Goal: Information Seeking & Learning: Compare options

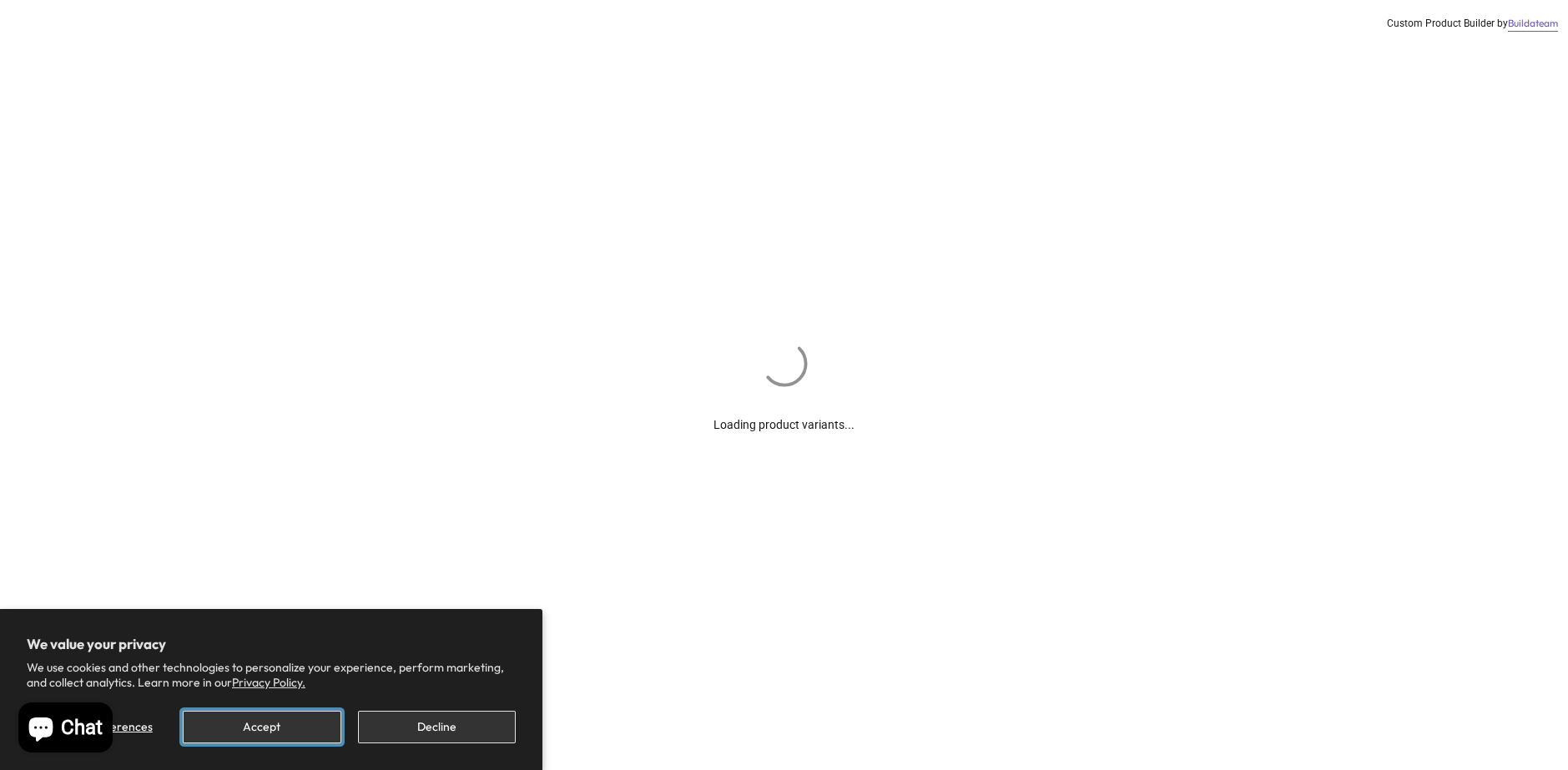
click at [291, 731] on button "Accept" at bounding box center [261, 727] width 158 height 33
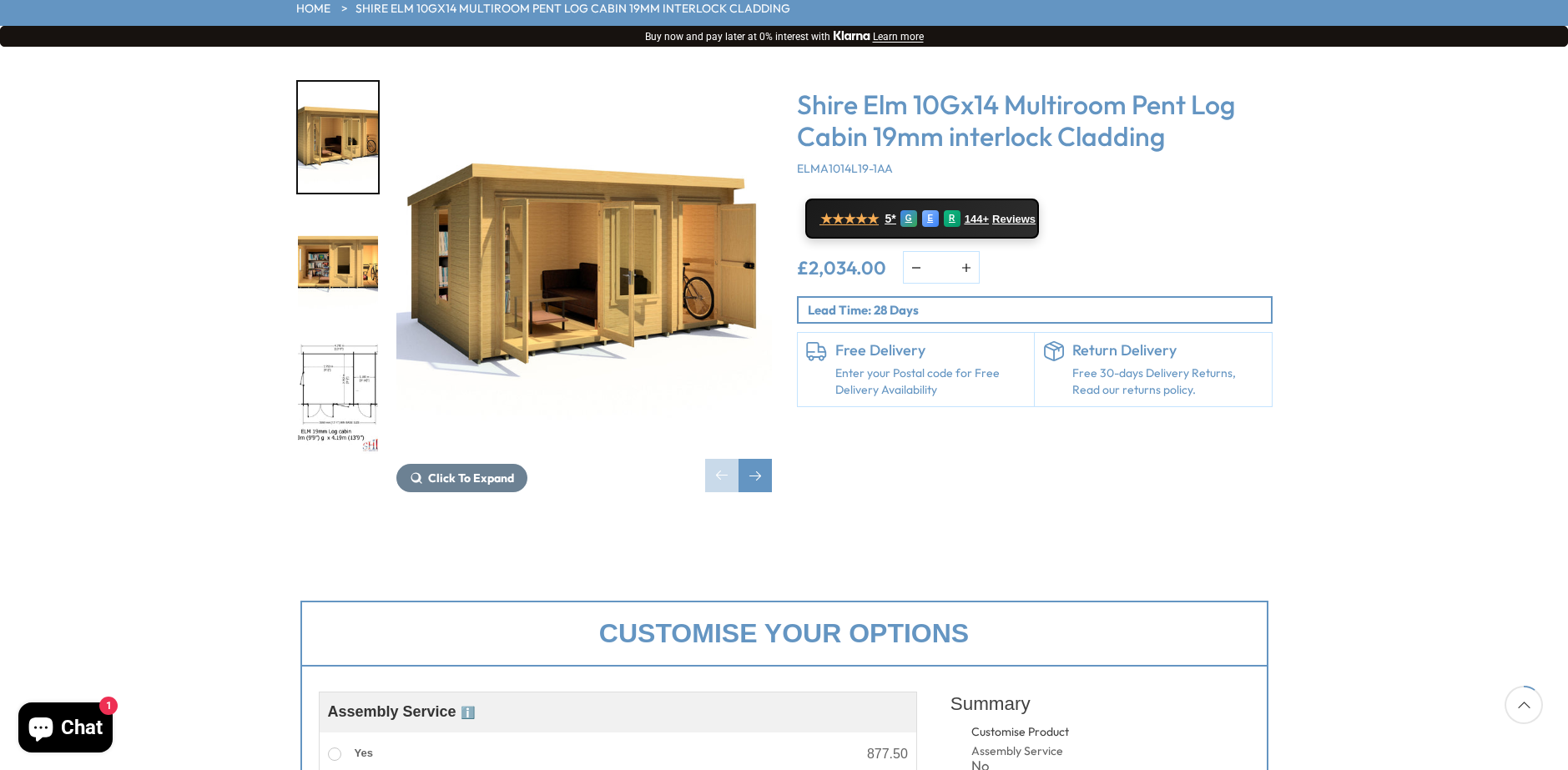
scroll to position [500, 0]
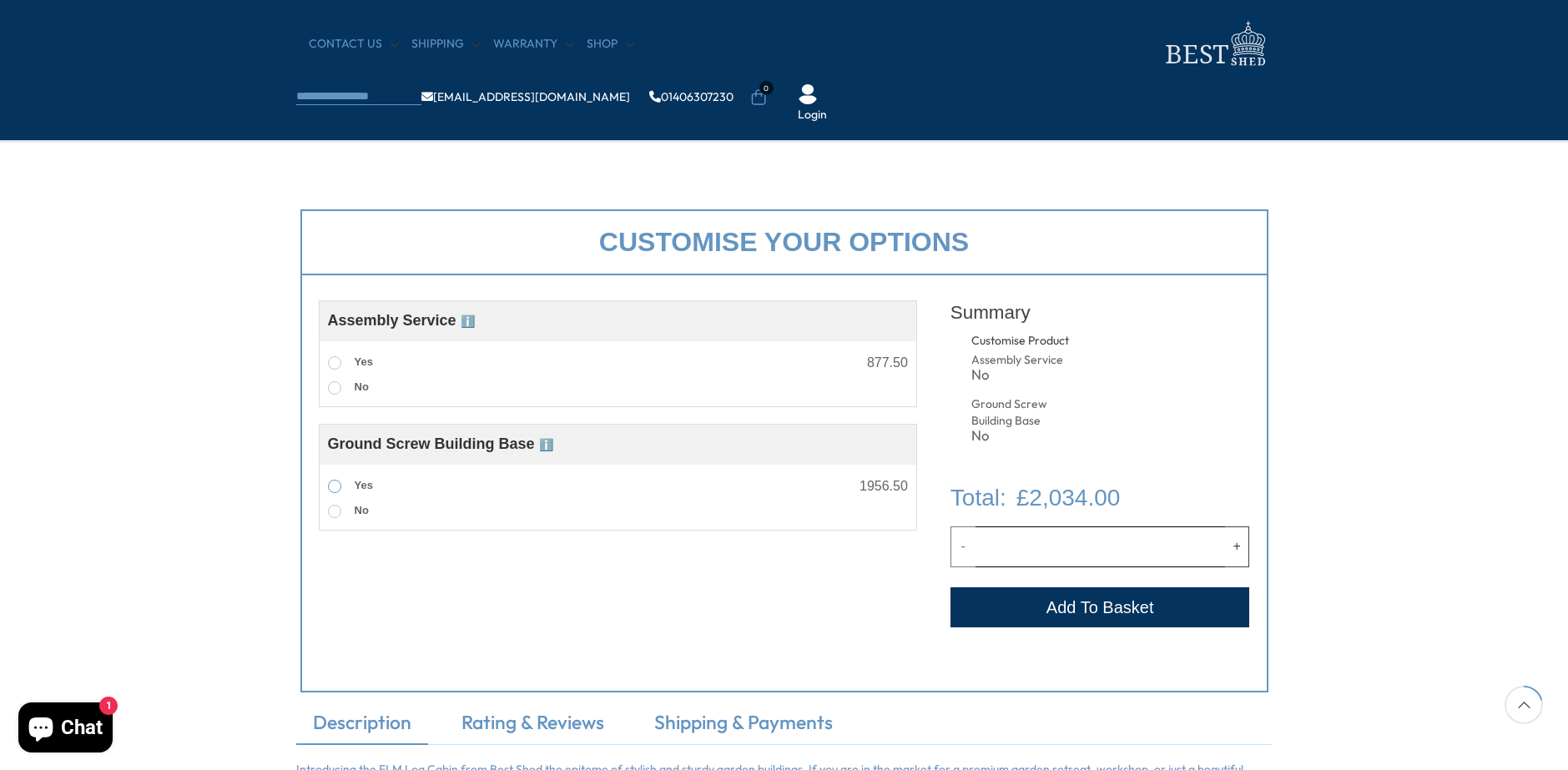
click at [328, 483] on label "Yes" at bounding box center [350, 486] width 45 height 21
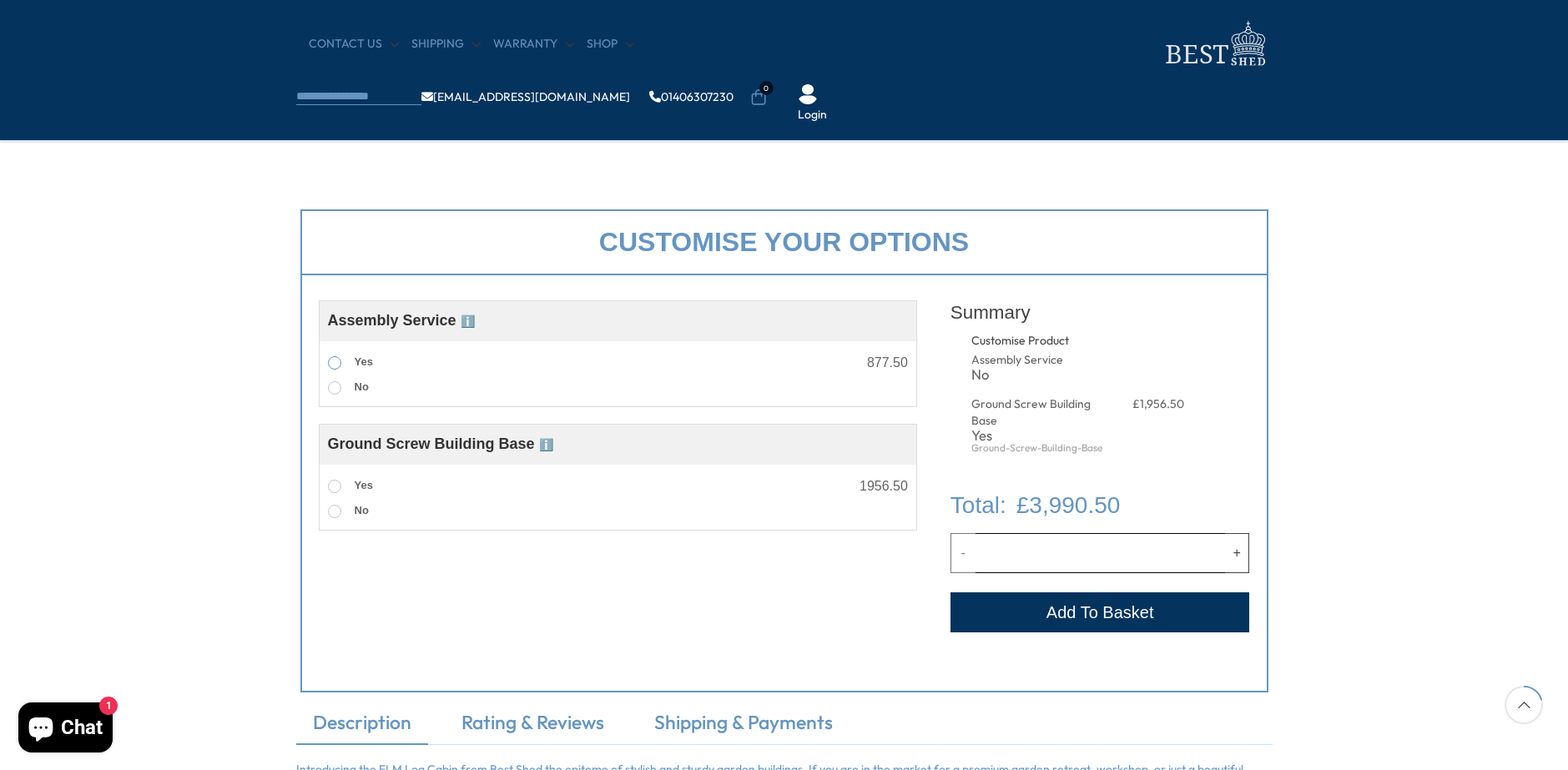
click at [340, 371] on label "Yes" at bounding box center [350, 363] width 45 height 21
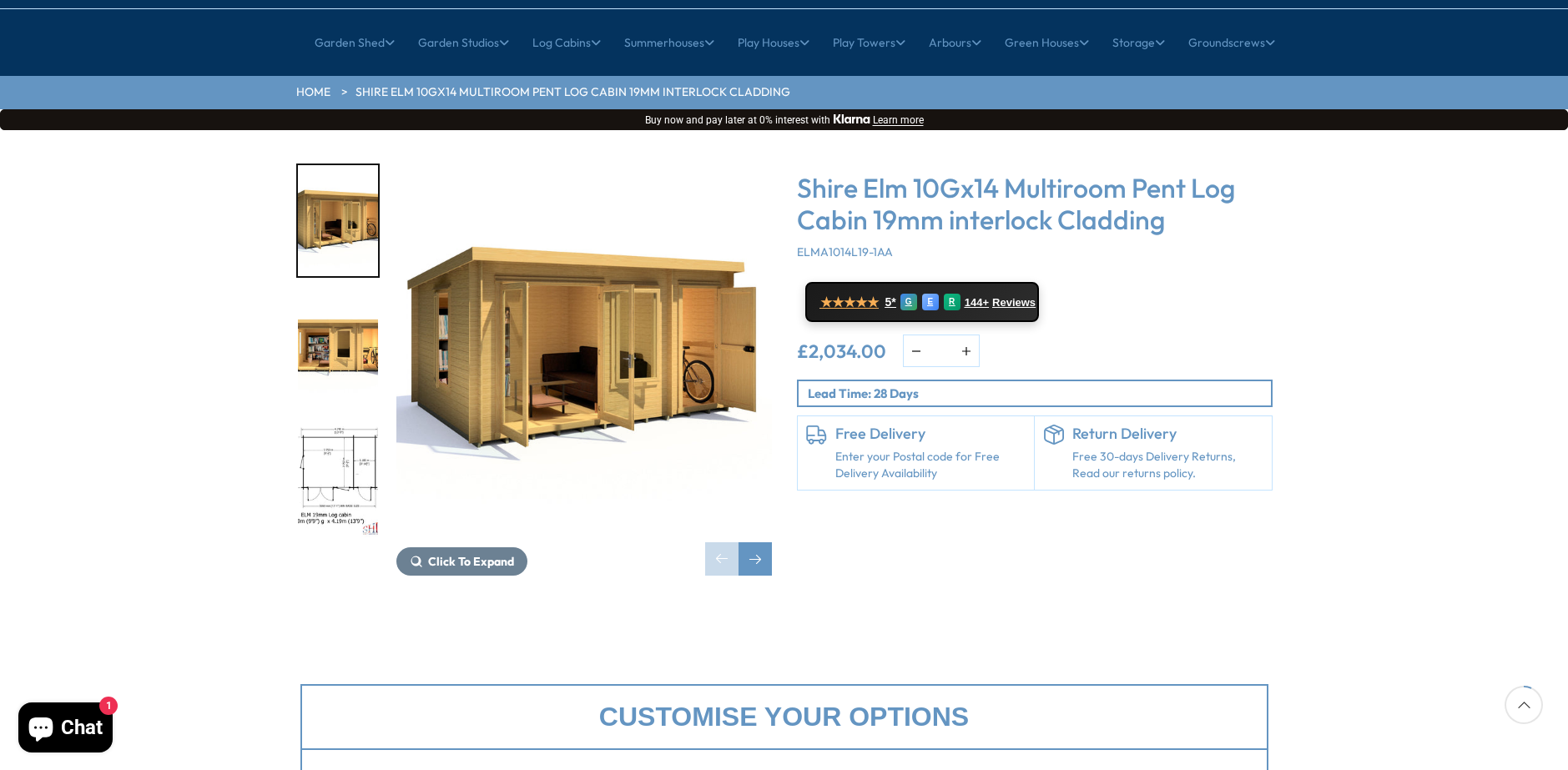
scroll to position [83, 0]
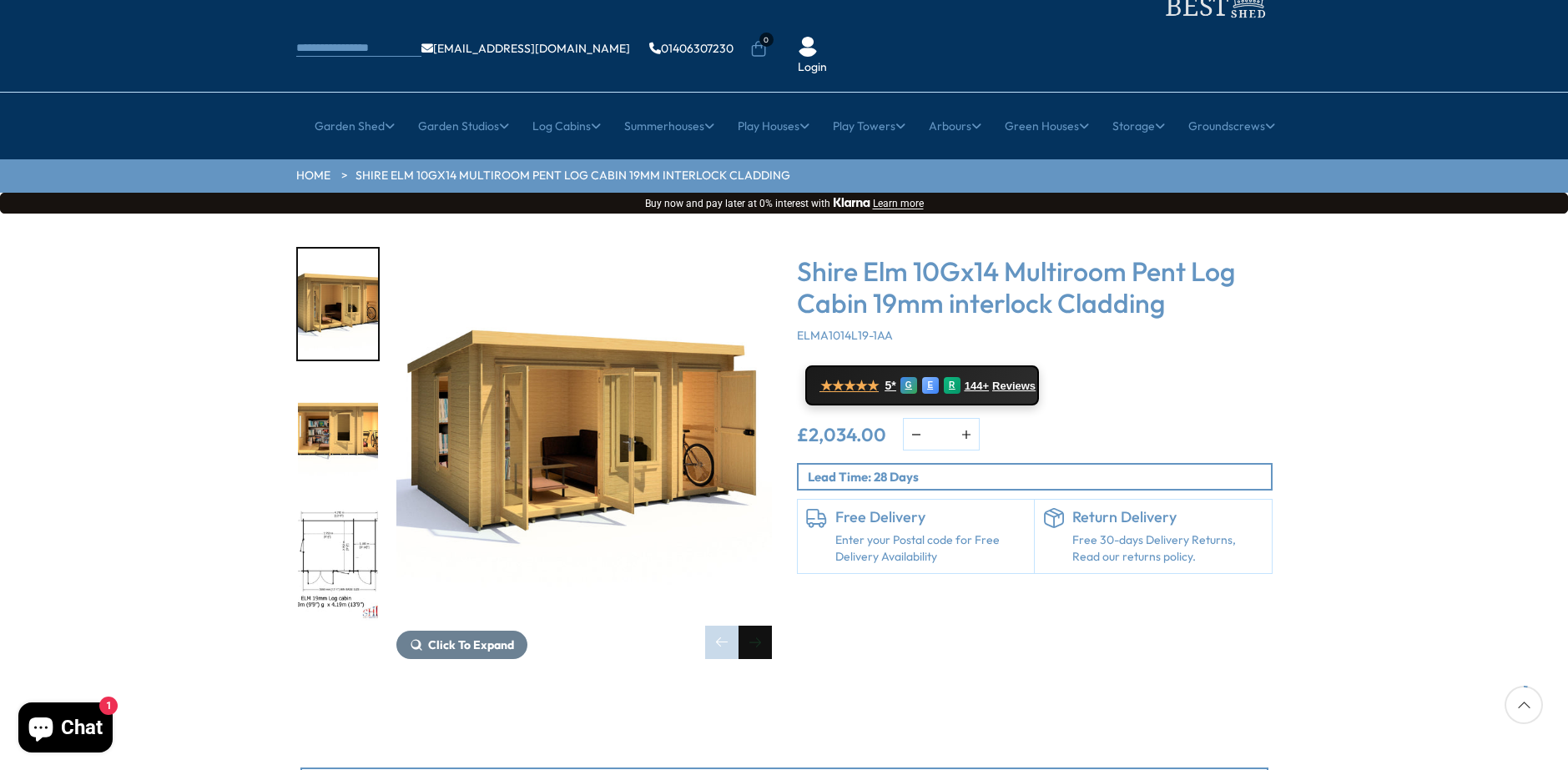
click at [754, 626] on div "Next slide" at bounding box center [755, 642] width 33 height 33
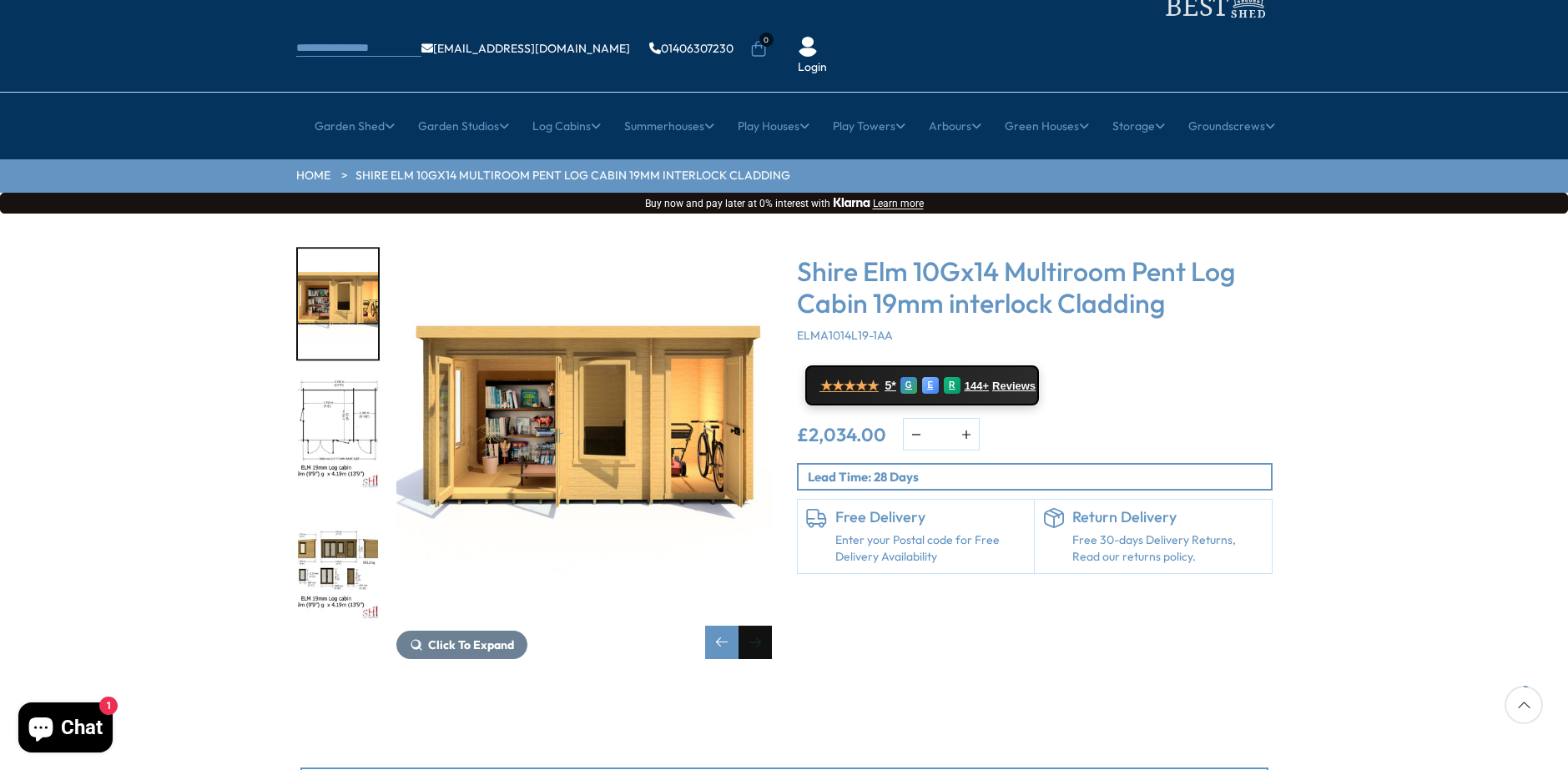
click at [754, 626] on div "Next slide" at bounding box center [755, 642] width 33 height 33
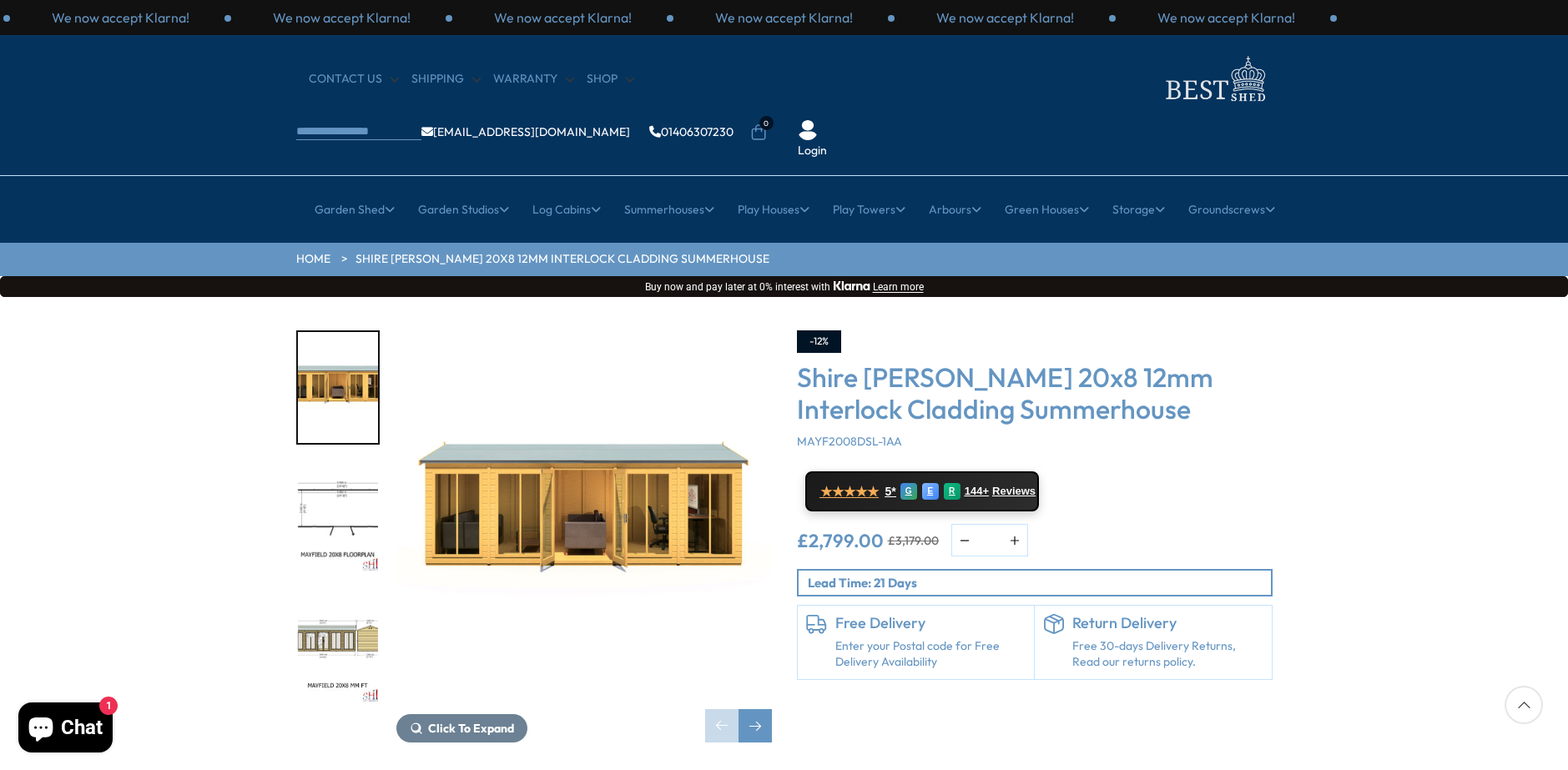
click at [341, 463] on img "2 / 9" at bounding box center [338, 518] width 81 height 111
click at [335, 463] on img "2 / 9" at bounding box center [338, 518] width 81 height 111
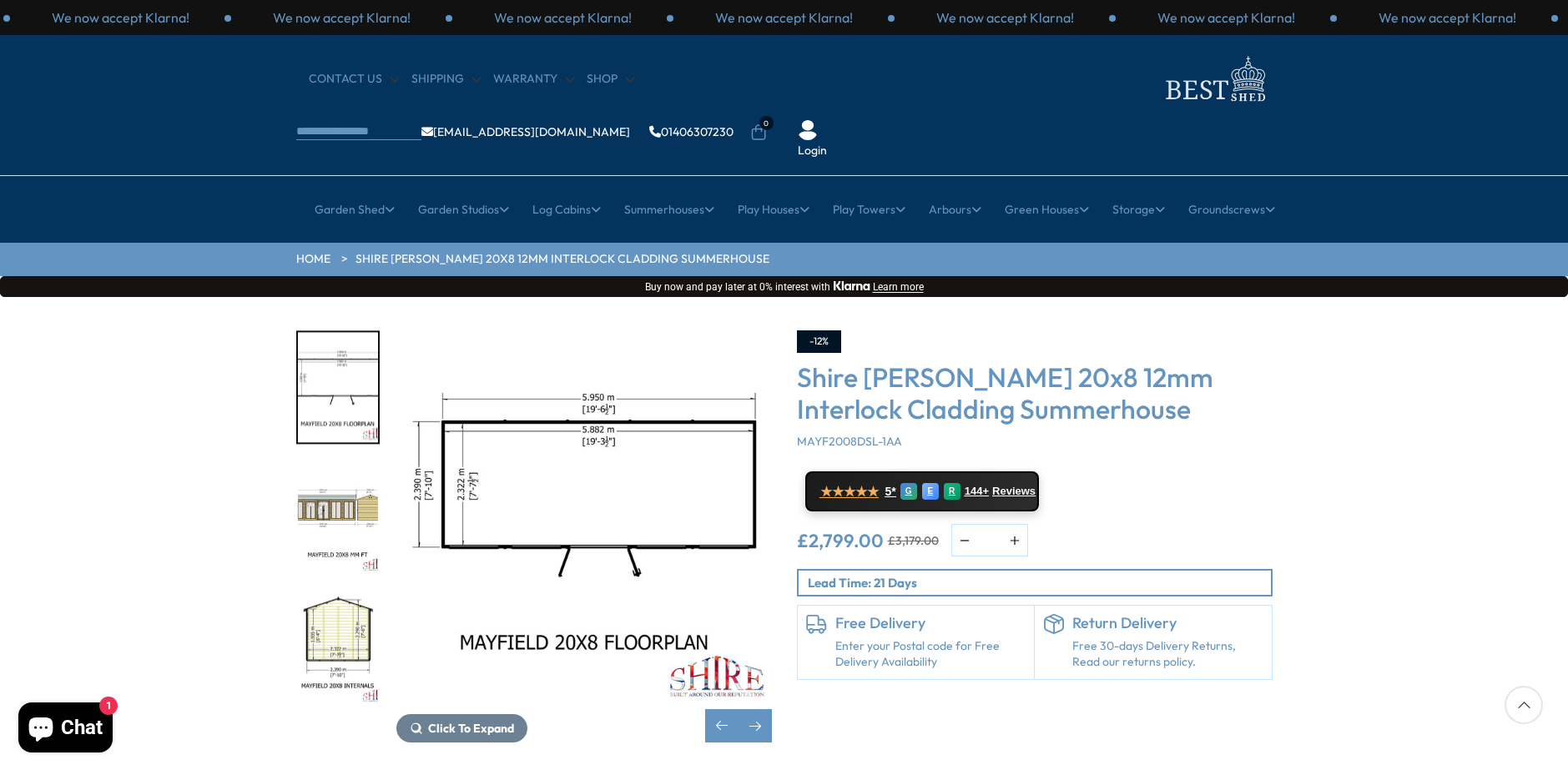
click at [332, 463] on img "3 / 9" at bounding box center [338, 518] width 81 height 111
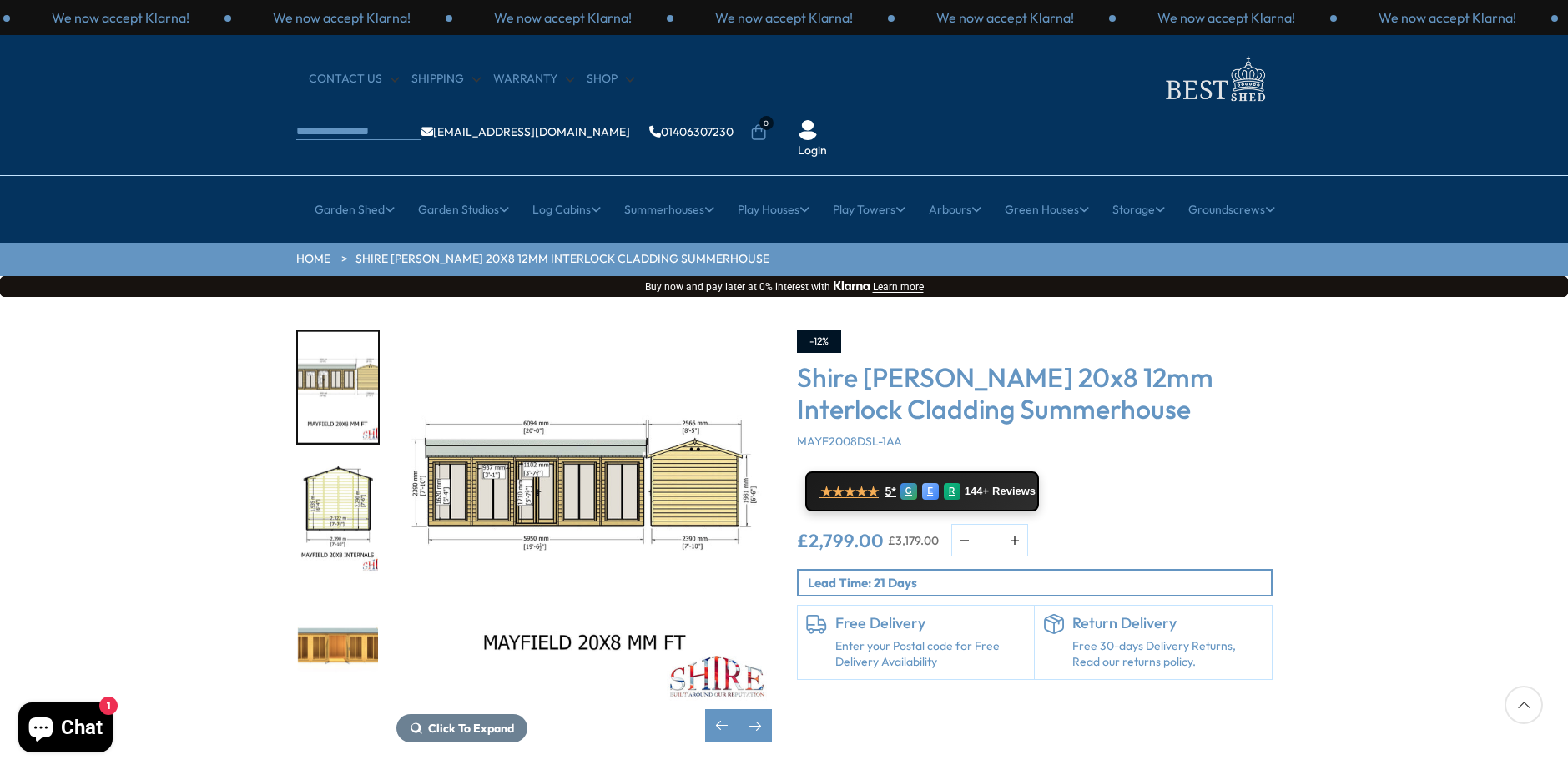
click at [334, 594] on img "5 / 9" at bounding box center [338, 649] width 81 height 111
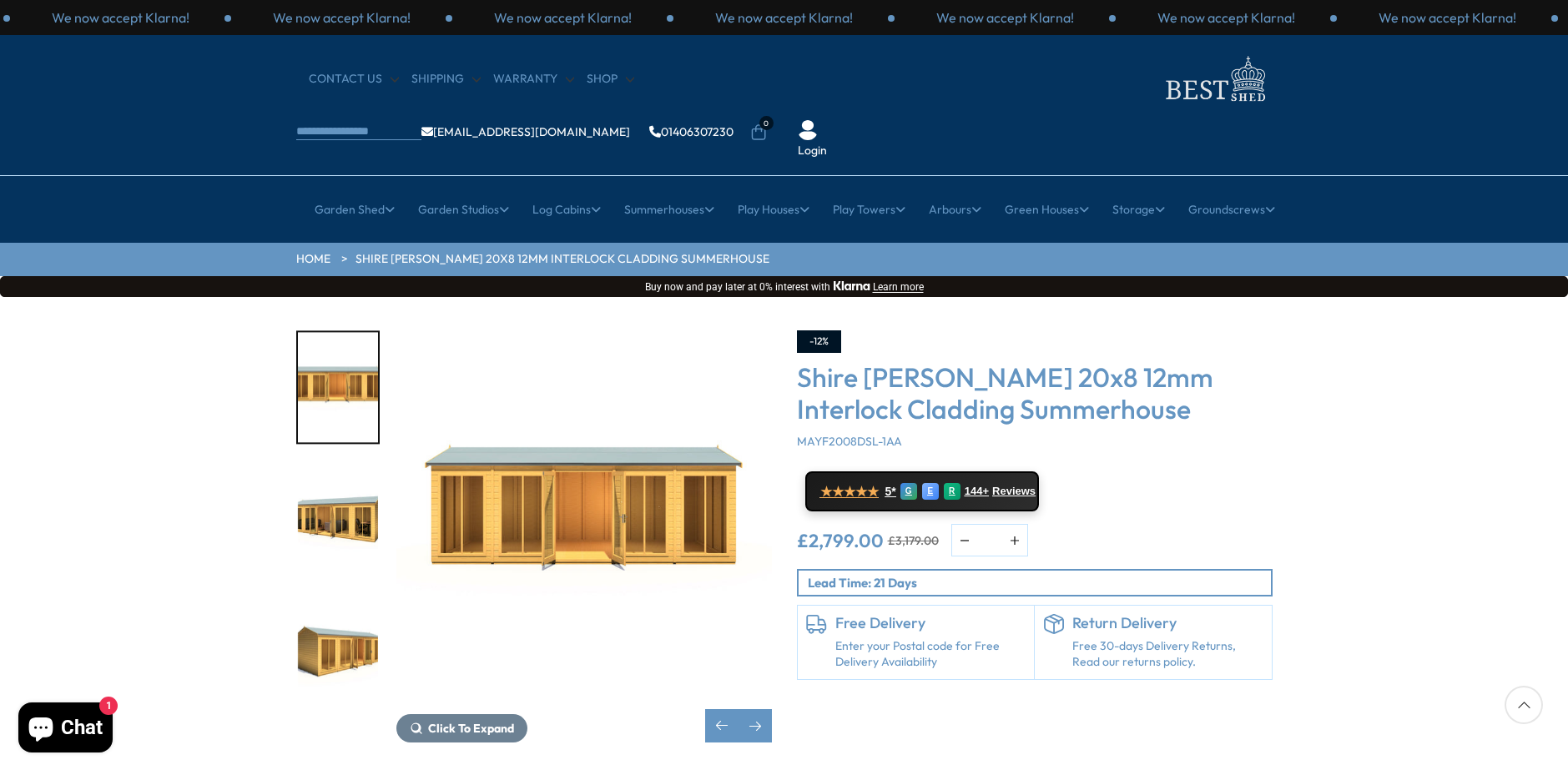
click at [340, 476] on img "6 / 9" at bounding box center [338, 518] width 81 height 111
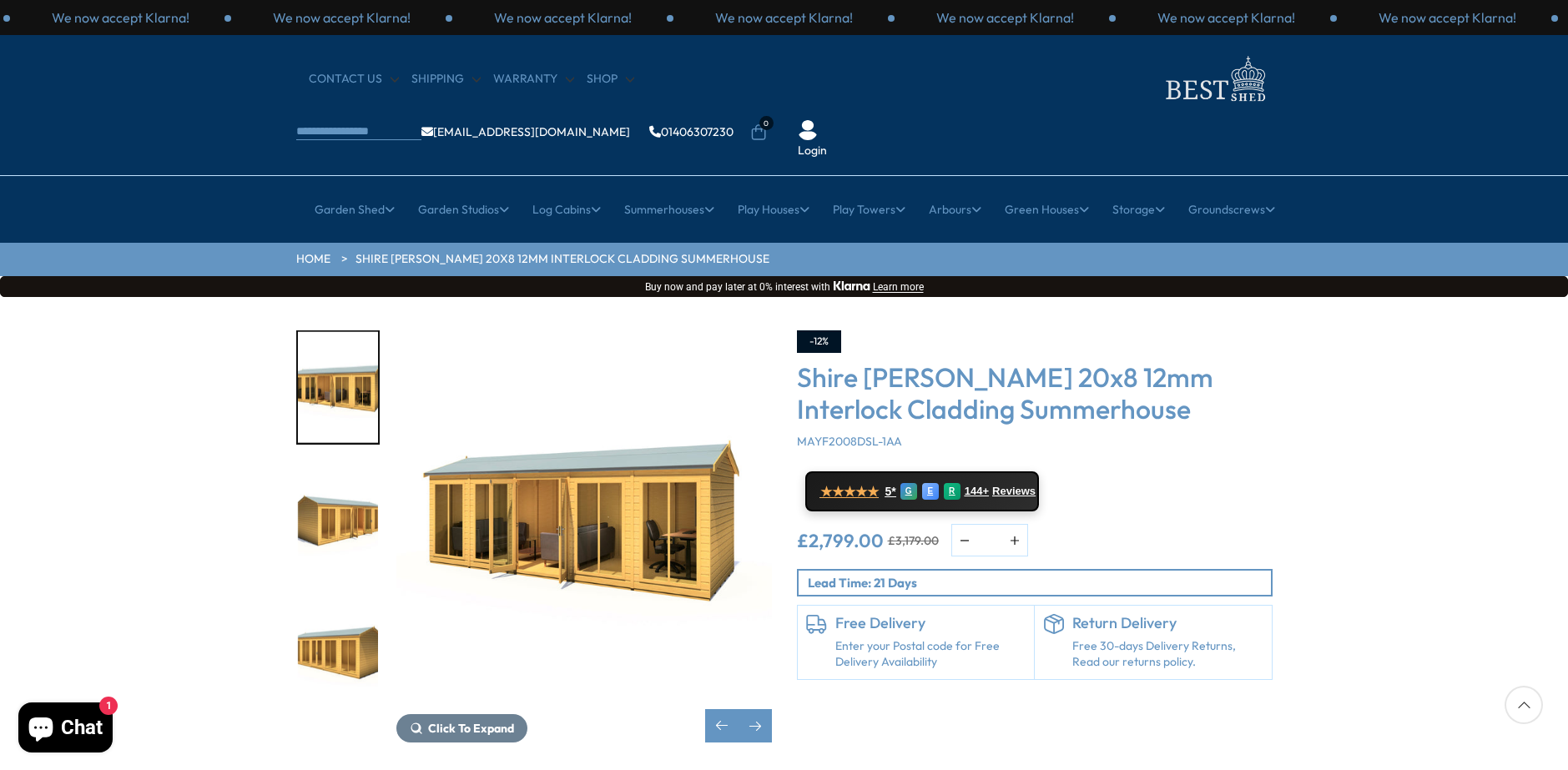
click at [342, 611] on img "8 / 9" at bounding box center [338, 649] width 81 height 111
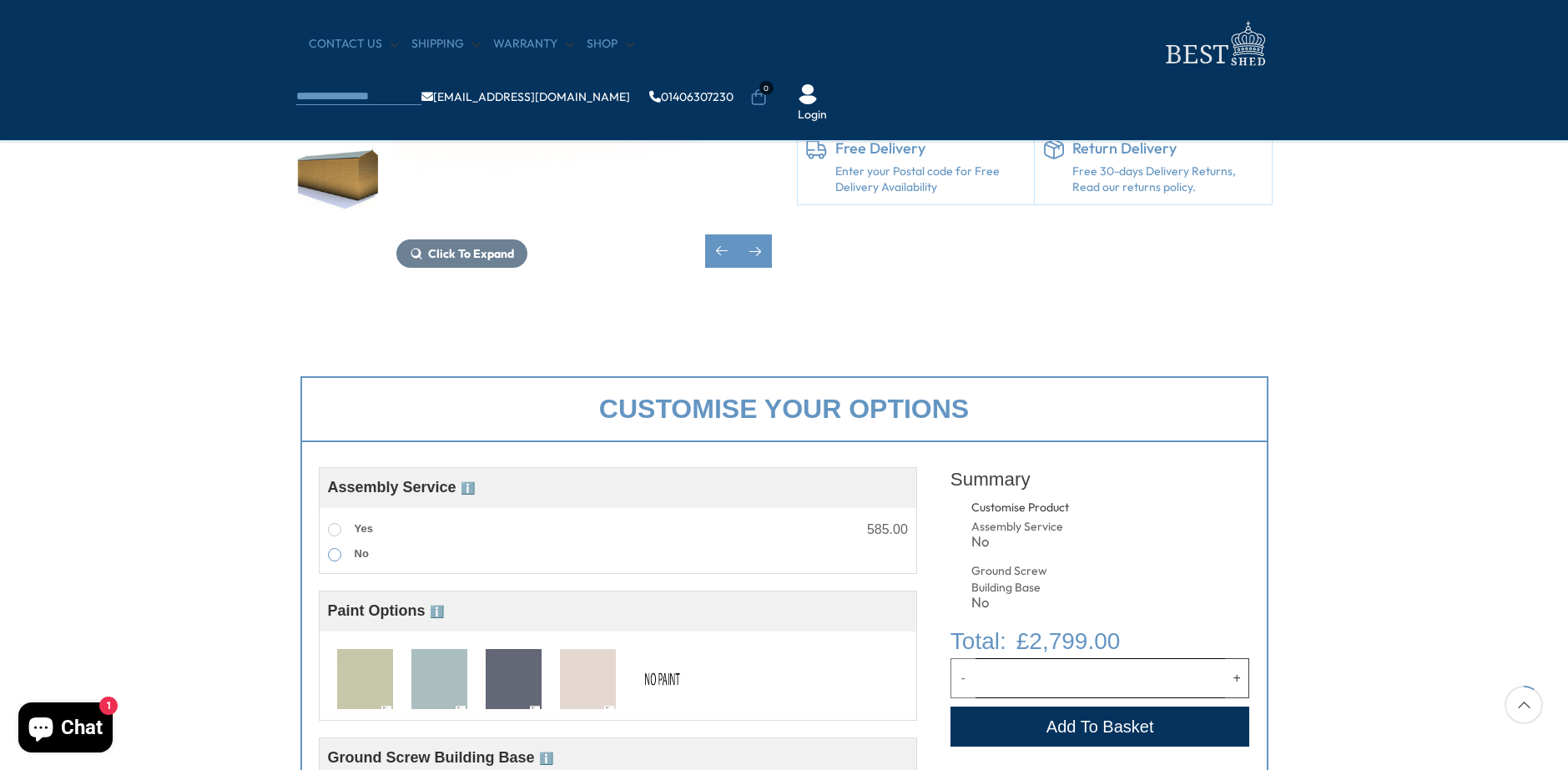
scroll to position [500, 0]
